Goal: Information Seeking & Learning: Learn about a topic

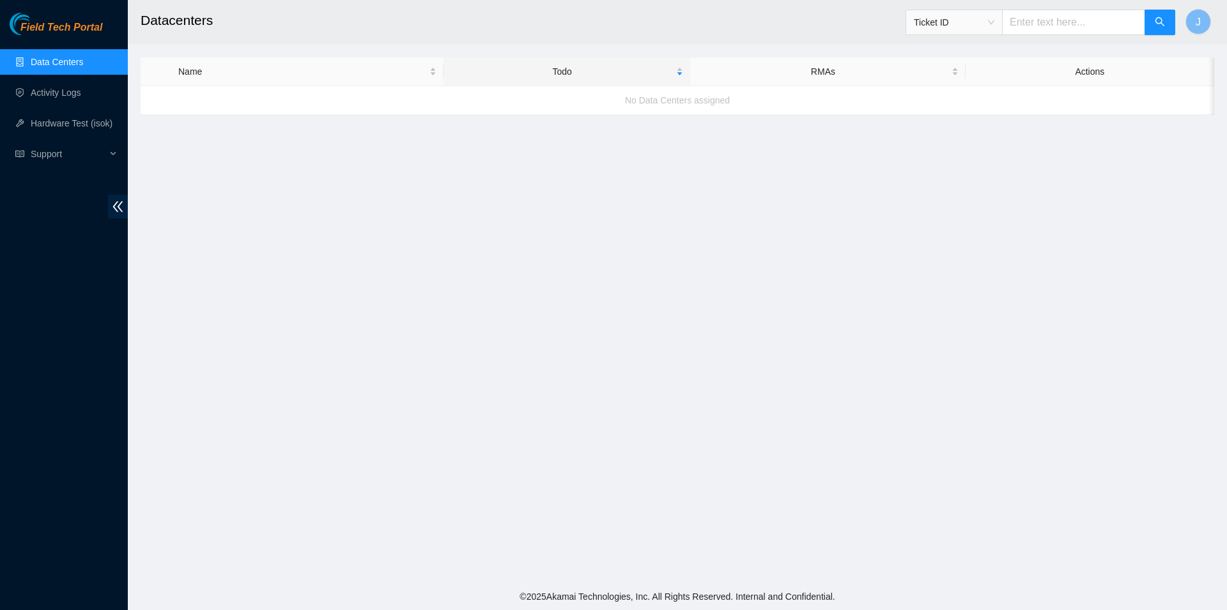
click at [106, 309] on div "Field Tech Portal Data Centers Activity Logs Hardware Test (isok) Support" at bounding box center [64, 312] width 128 height 598
click at [79, 95] on link "Activity Logs" at bounding box center [56, 93] width 50 height 10
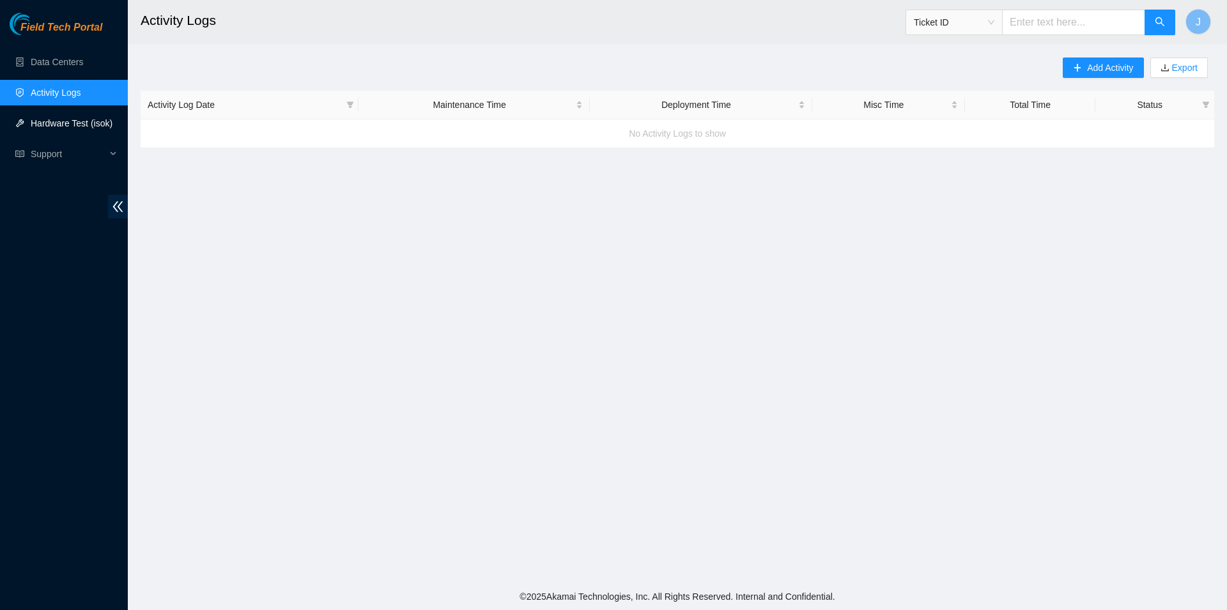
click at [72, 120] on link "Hardware Test (isok)" at bounding box center [72, 123] width 82 height 10
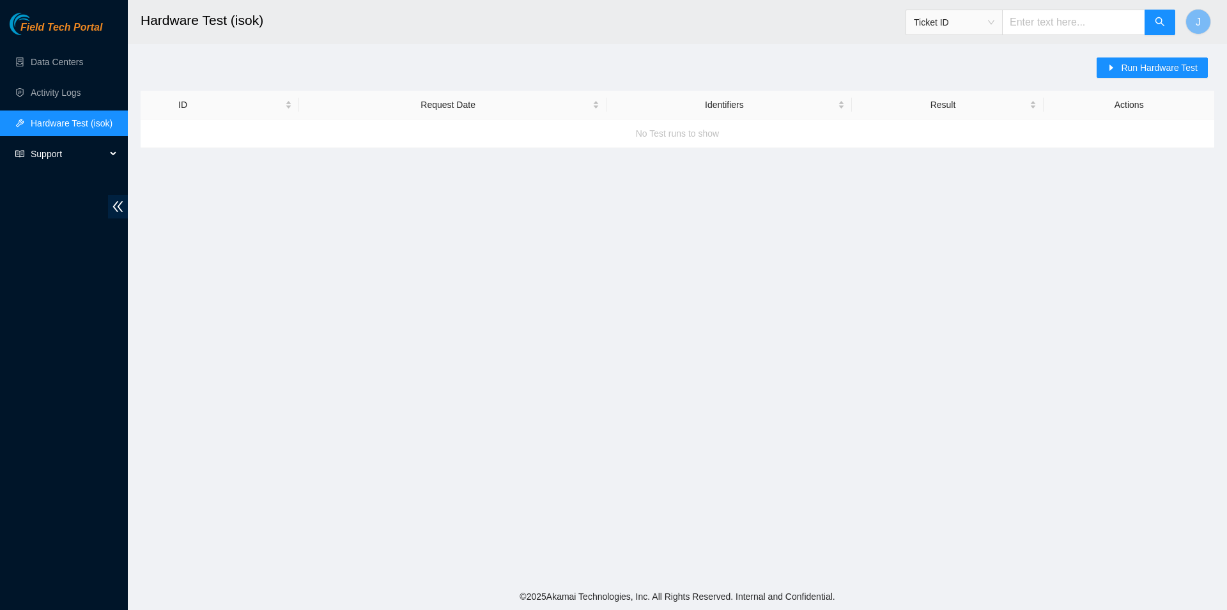
click at [54, 159] on span "Support" at bounding box center [68, 154] width 75 height 26
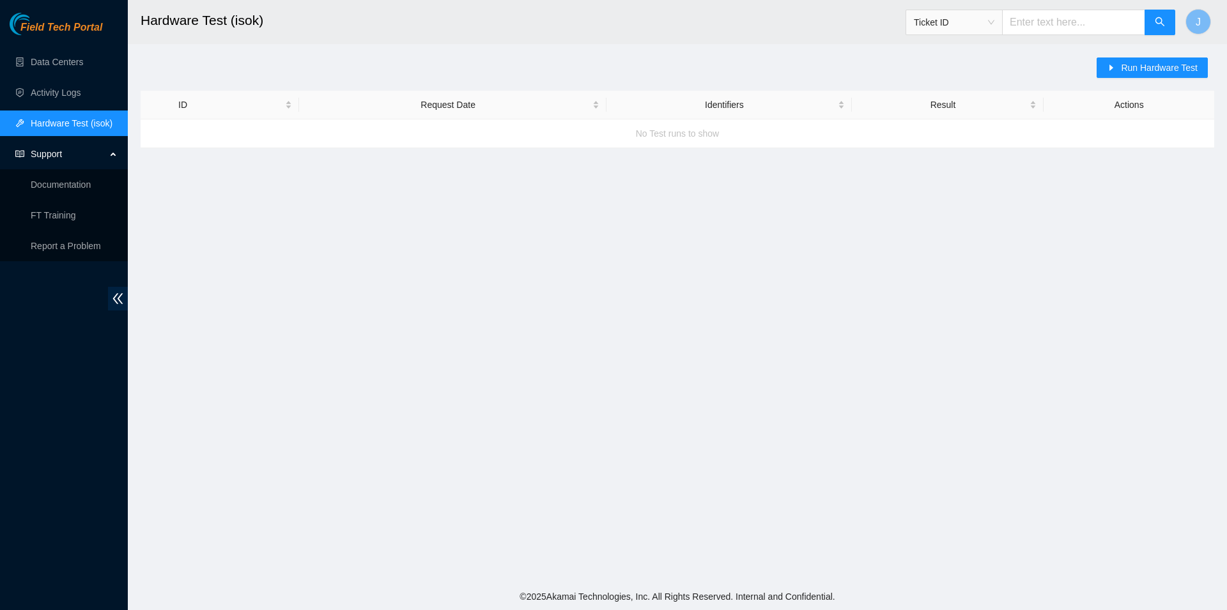
click at [54, 158] on span "Support" at bounding box center [68, 154] width 75 height 26
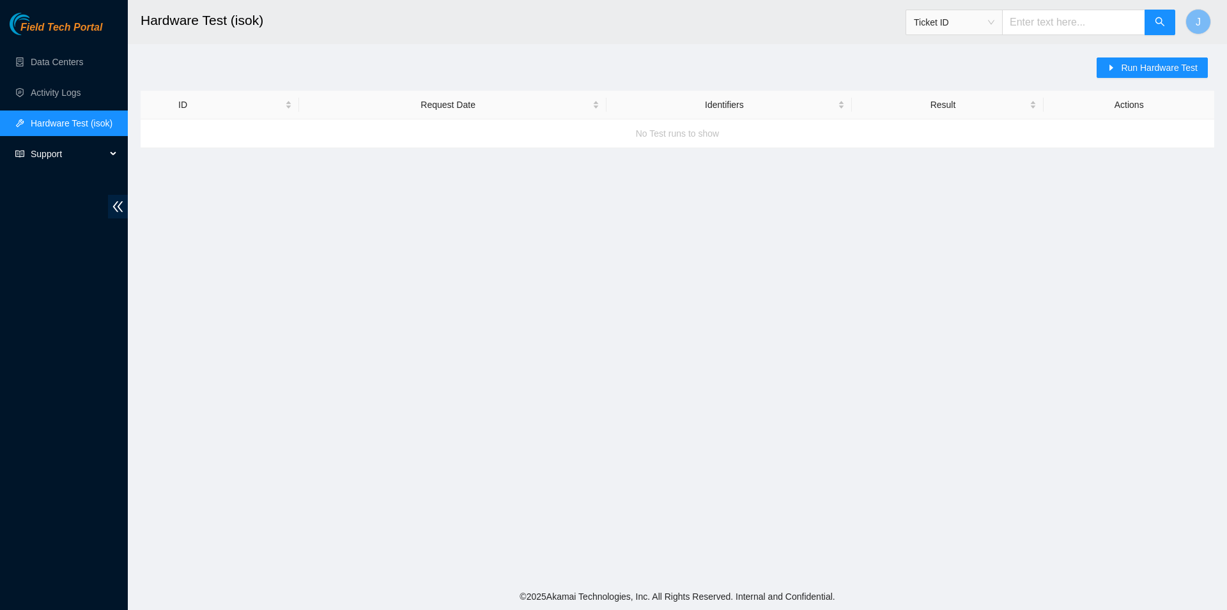
click at [60, 152] on span "Support" at bounding box center [68, 154] width 75 height 26
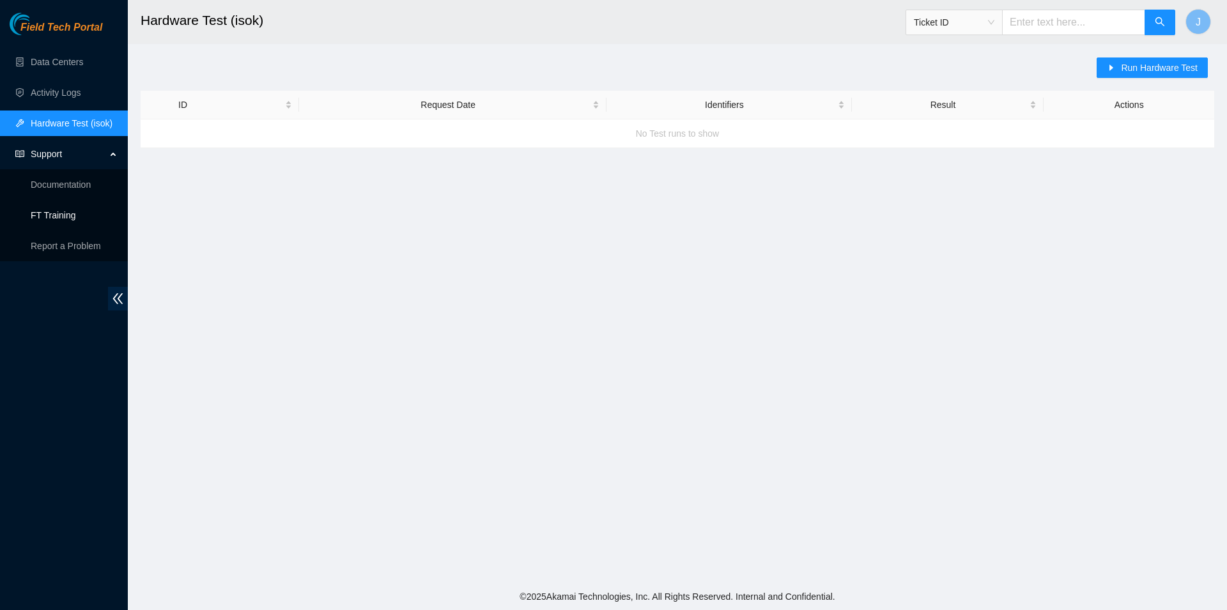
click at [54, 220] on link "FT Training" at bounding box center [53, 215] width 45 height 10
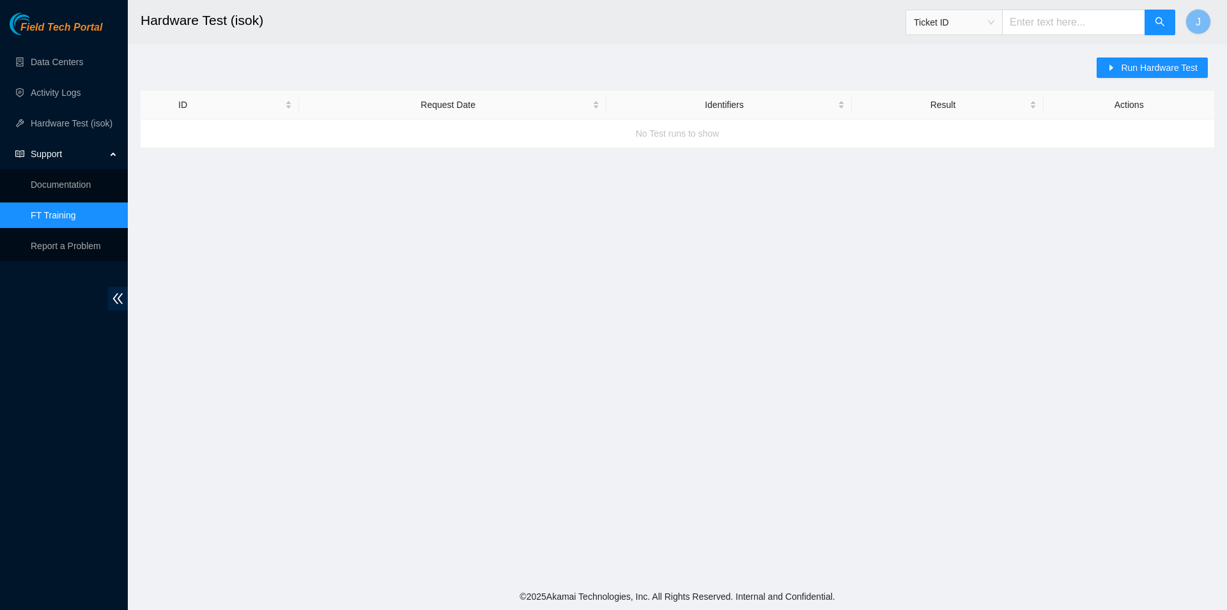
click at [71, 220] on link "FT Training" at bounding box center [53, 215] width 45 height 10
